Goal: Task Accomplishment & Management: Use online tool/utility

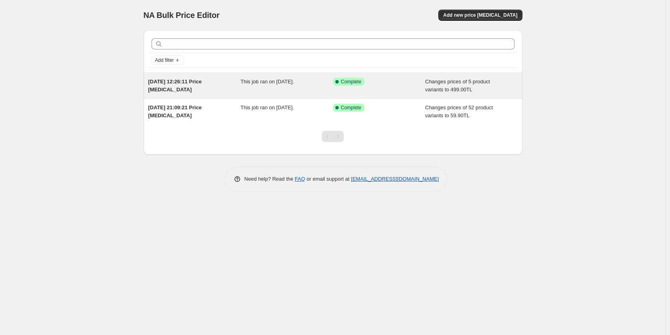
click at [169, 82] on span "[DATE] 12:26:11 Price [MEDICAL_DATA]" at bounding box center [174, 86] width 53 height 14
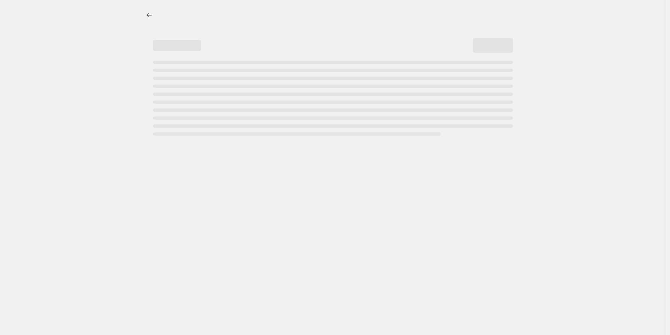
select select "collection"
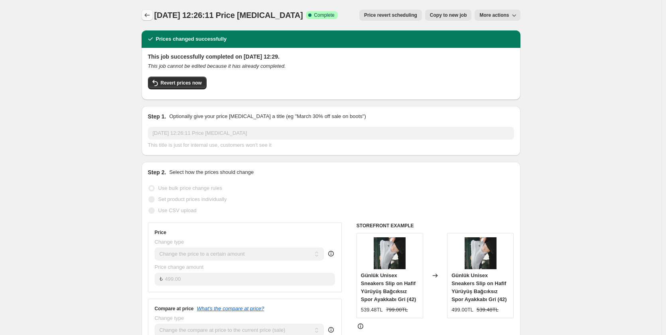
click at [147, 16] on icon "Price change jobs" at bounding box center [147, 15] width 8 height 8
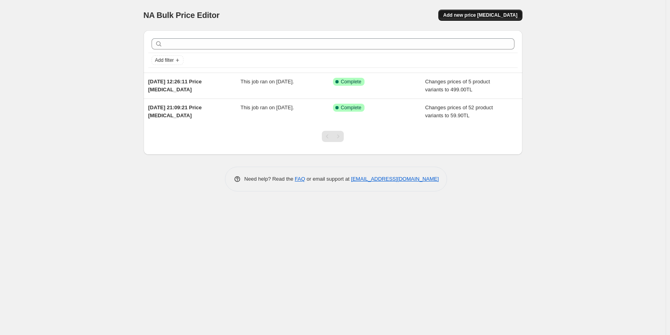
click at [494, 14] on span "Add new price [MEDICAL_DATA]" at bounding box center [480, 15] width 74 height 6
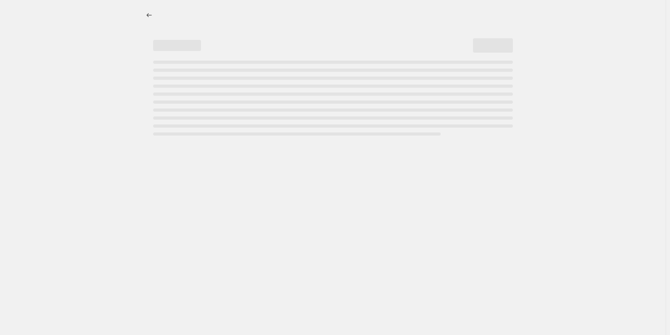
select select "percentage"
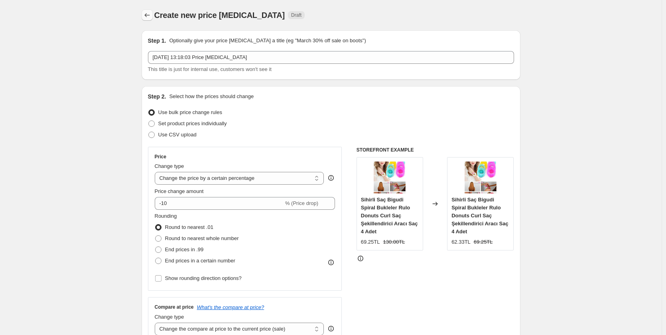
click at [147, 16] on icon "Price change jobs" at bounding box center [147, 15] width 8 height 8
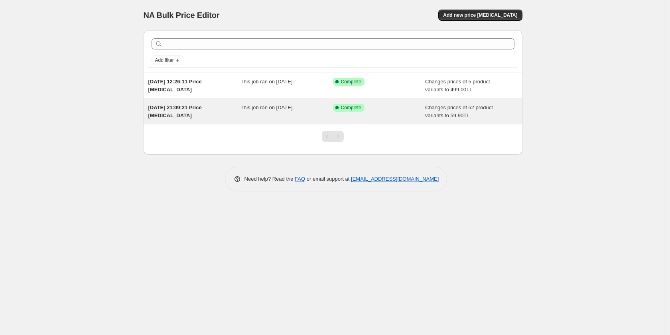
click at [181, 110] on span "[DATE] 21:09:21 Price [MEDICAL_DATA]" at bounding box center [174, 111] width 53 height 14
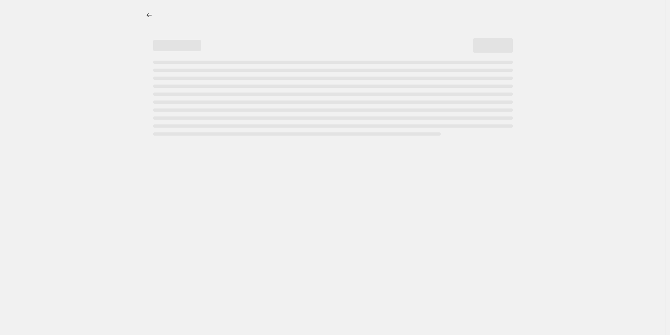
select select "collection"
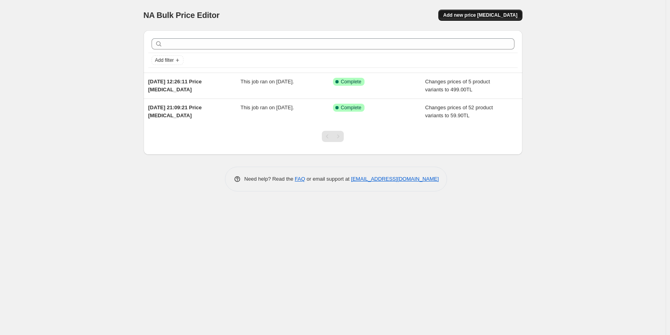
click at [494, 13] on span "Add new price [MEDICAL_DATA]" at bounding box center [480, 15] width 74 height 6
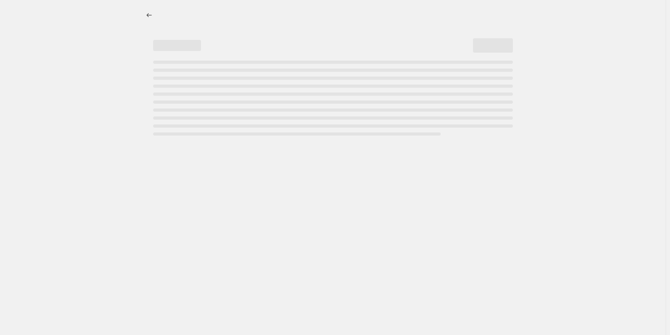
select select "percentage"
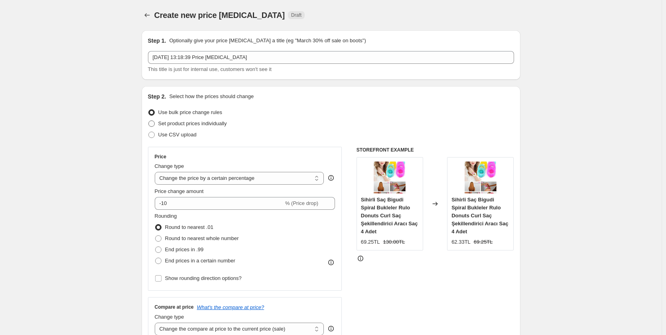
click at [197, 124] on span "Set product prices individually" at bounding box center [192, 123] width 69 height 6
click at [149, 121] on input "Set product prices individually" at bounding box center [148, 120] width 0 height 0
radio input "true"
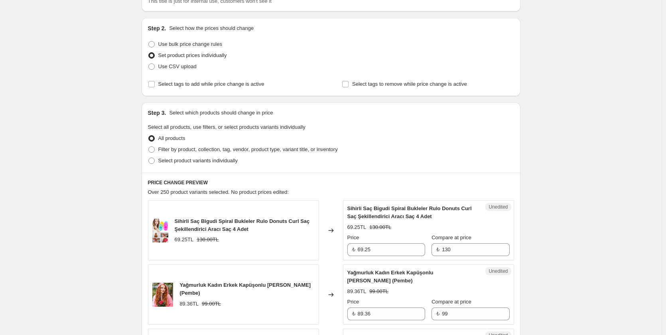
scroll to position [80, 0]
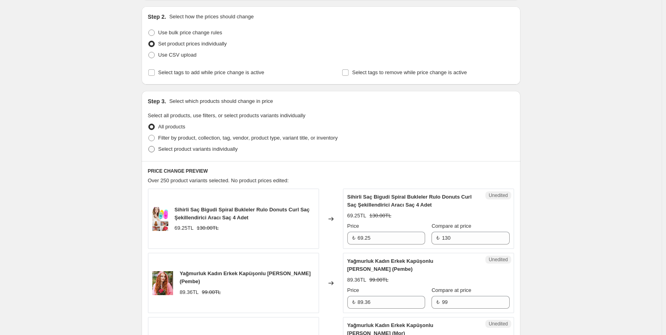
click at [177, 149] on span "Select product variants individually" at bounding box center [197, 149] width 79 height 6
click at [149, 146] on input "Select product variants individually" at bounding box center [148, 146] width 0 height 0
radio input "true"
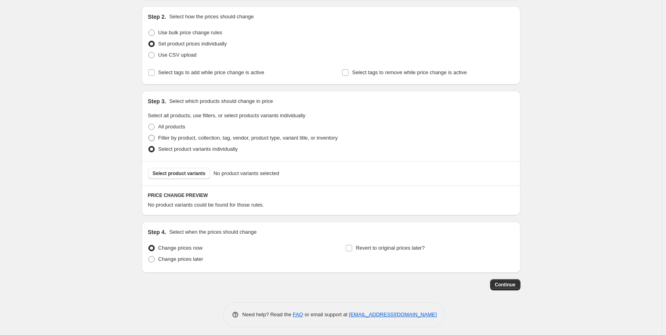
click at [179, 138] on span "Filter by product, collection, tag, vendor, product type, variant title, or inv…" at bounding box center [247, 138] width 179 height 6
click at [149, 135] on input "Filter by product, collection, tag, vendor, product type, variant title, or inv…" at bounding box center [148, 135] width 0 height 0
radio input "true"
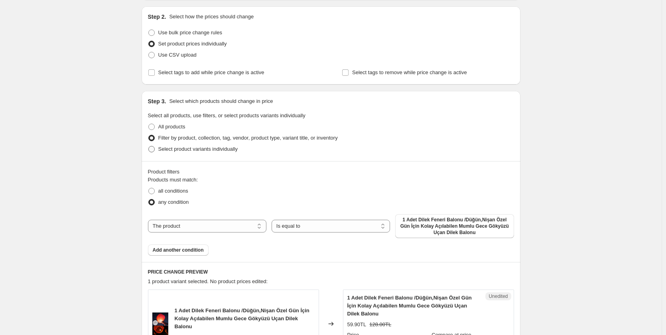
click at [177, 150] on span "Select product variants individually" at bounding box center [197, 149] width 79 height 6
click at [149, 146] on input "Select product variants individually" at bounding box center [148, 146] width 0 height 0
radio input "true"
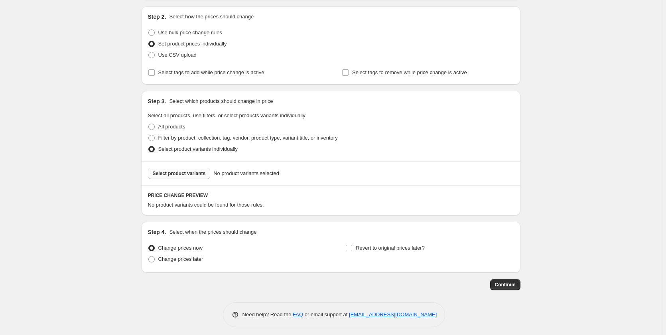
click at [178, 172] on span "Select product variants" at bounding box center [179, 173] width 53 height 6
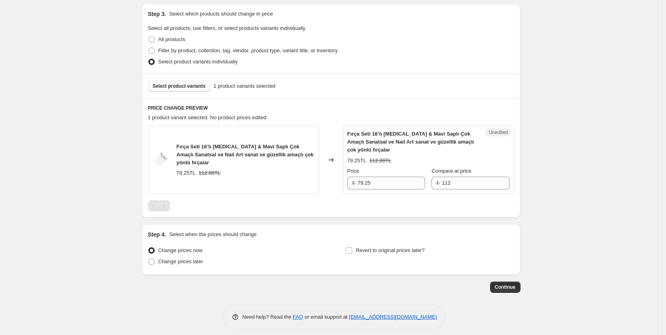
scroll to position [173, 0]
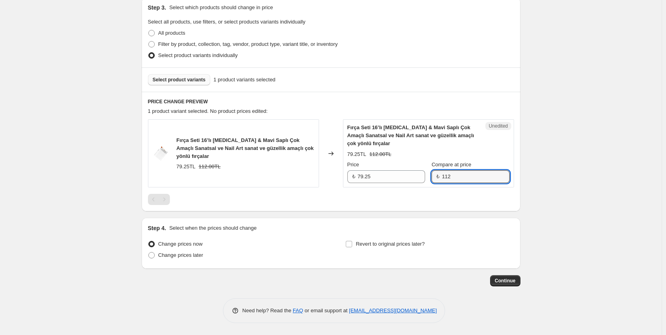
drag, startPoint x: 459, startPoint y: 176, endPoint x: 438, endPoint y: 176, distance: 21.1
click at [438, 176] on div "₺ 112" at bounding box center [470, 176] width 78 height 13
type input "5"
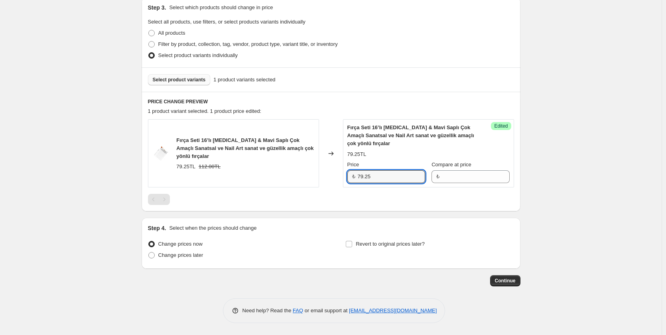
drag, startPoint x: 375, startPoint y: 179, endPoint x: 356, endPoint y: 177, distance: 18.8
click at [356, 177] on div "₺ 79.25" at bounding box center [386, 176] width 78 height 13
click at [452, 181] on input "Compare at price" at bounding box center [475, 176] width 67 height 13
click at [378, 175] on input "79.25" at bounding box center [391, 176] width 67 height 13
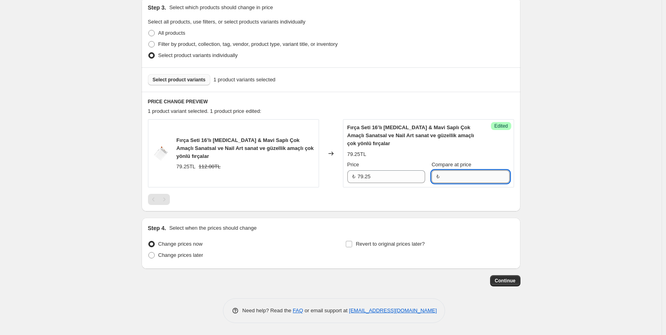
click at [449, 179] on input "Compare at price" at bounding box center [475, 176] width 67 height 13
type input "112"
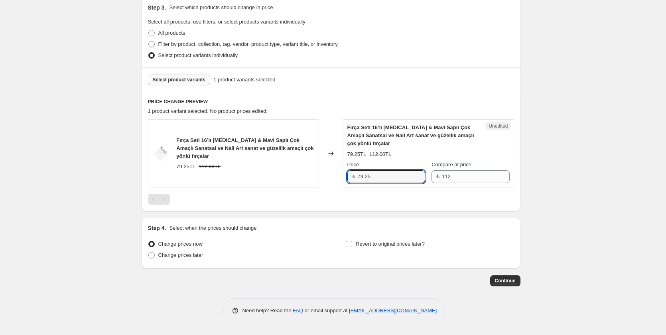
drag, startPoint x: 368, startPoint y: 177, endPoint x: 358, endPoint y: 177, distance: 10.0
click at [358, 177] on div "₺ 79.25" at bounding box center [386, 176] width 78 height 13
type input "79.25"
click at [504, 278] on span "Continue" at bounding box center [505, 280] width 21 height 6
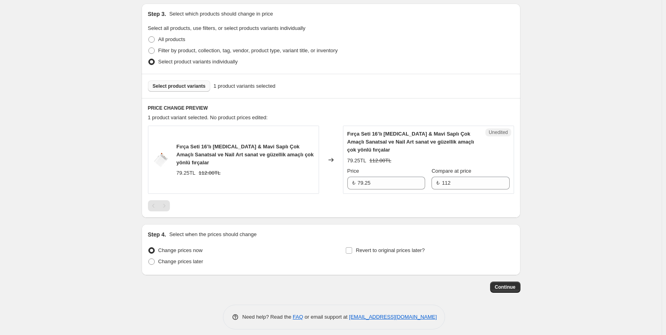
scroll to position [218, 0]
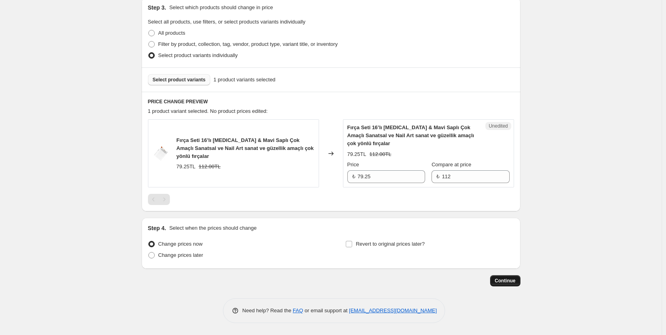
click at [512, 281] on span "Continue" at bounding box center [505, 280] width 21 height 6
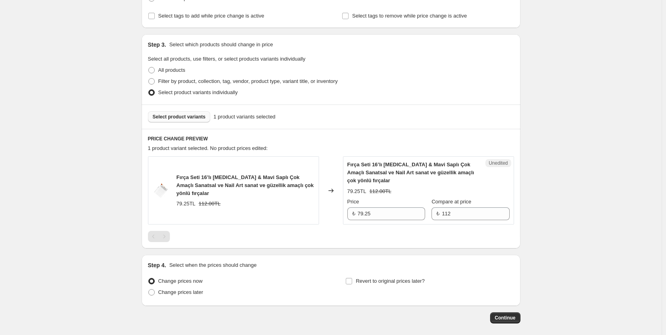
scroll to position [199, 0]
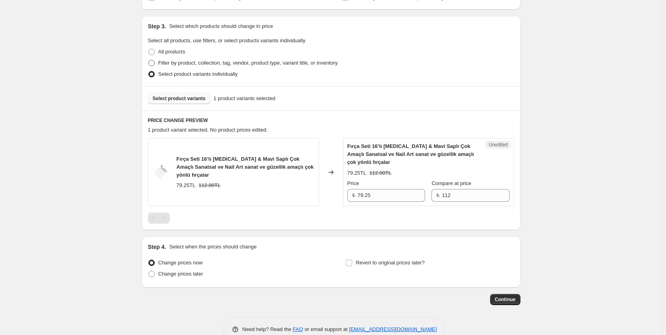
click at [152, 63] on span at bounding box center [151, 63] width 6 height 6
click at [149, 60] on input "Filter by product, collection, tag, vendor, product type, variant title, or inv…" at bounding box center [148, 60] width 0 height 0
radio input "true"
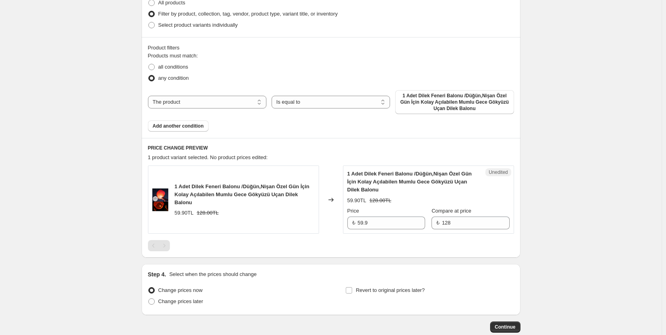
scroll to position [130, 0]
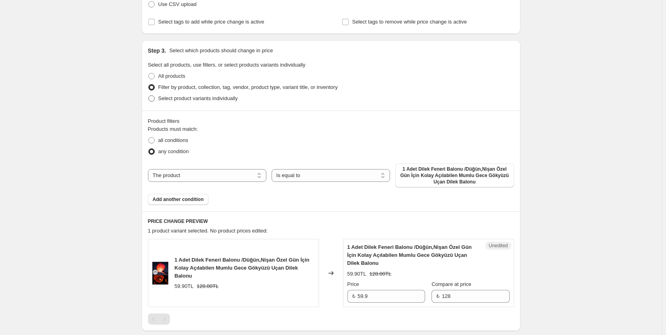
click at [155, 97] on span at bounding box center [151, 98] width 6 height 6
click at [149, 96] on input "Select product variants individually" at bounding box center [148, 95] width 0 height 0
radio input "true"
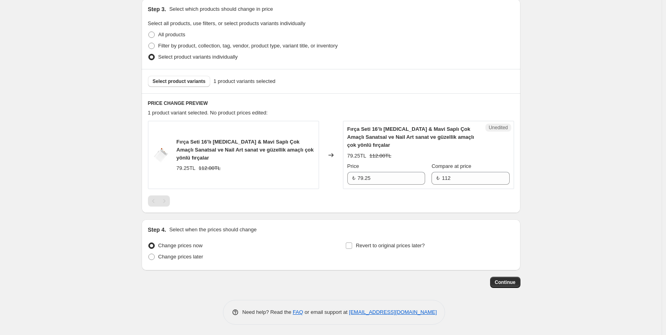
scroll to position [173, 0]
drag, startPoint x: 510, startPoint y: 281, endPoint x: 510, endPoint y: 274, distance: 6.8
click at [511, 281] on span "Continue" at bounding box center [505, 280] width 21 height 6
